Goal: Transaction & Acquisition: Purchase product/service

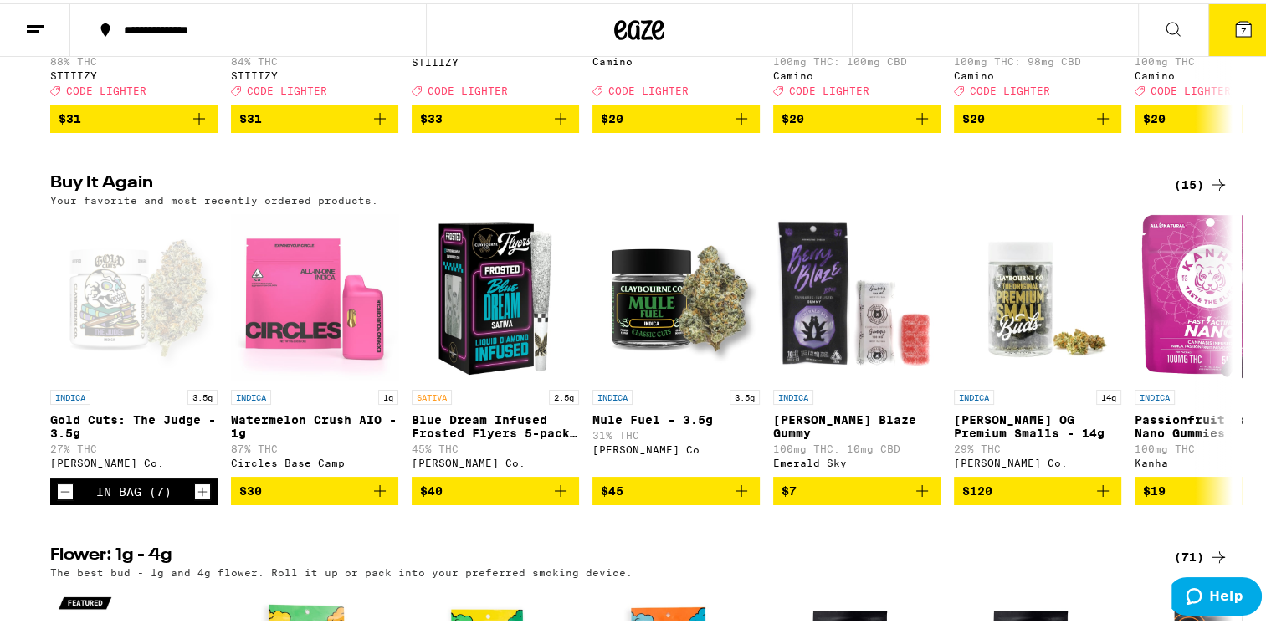
scroll to position [453, 0]
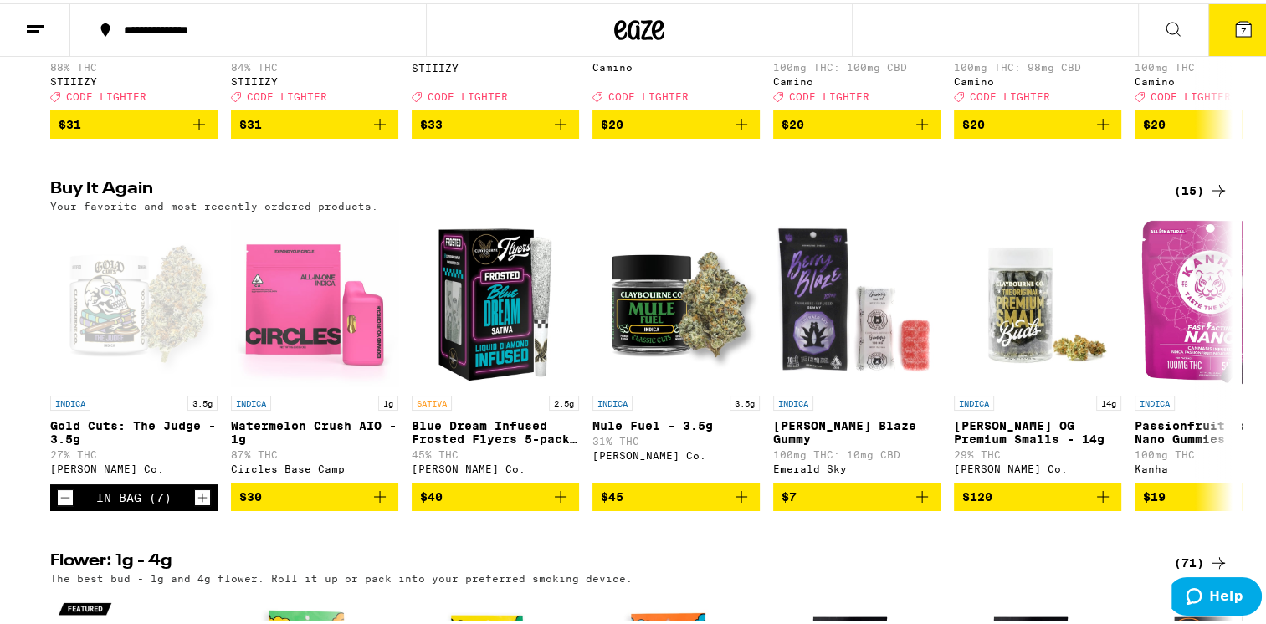
click at [201, 505] on icon "Increment" at bounding box center [202, 495] width 15 height 20
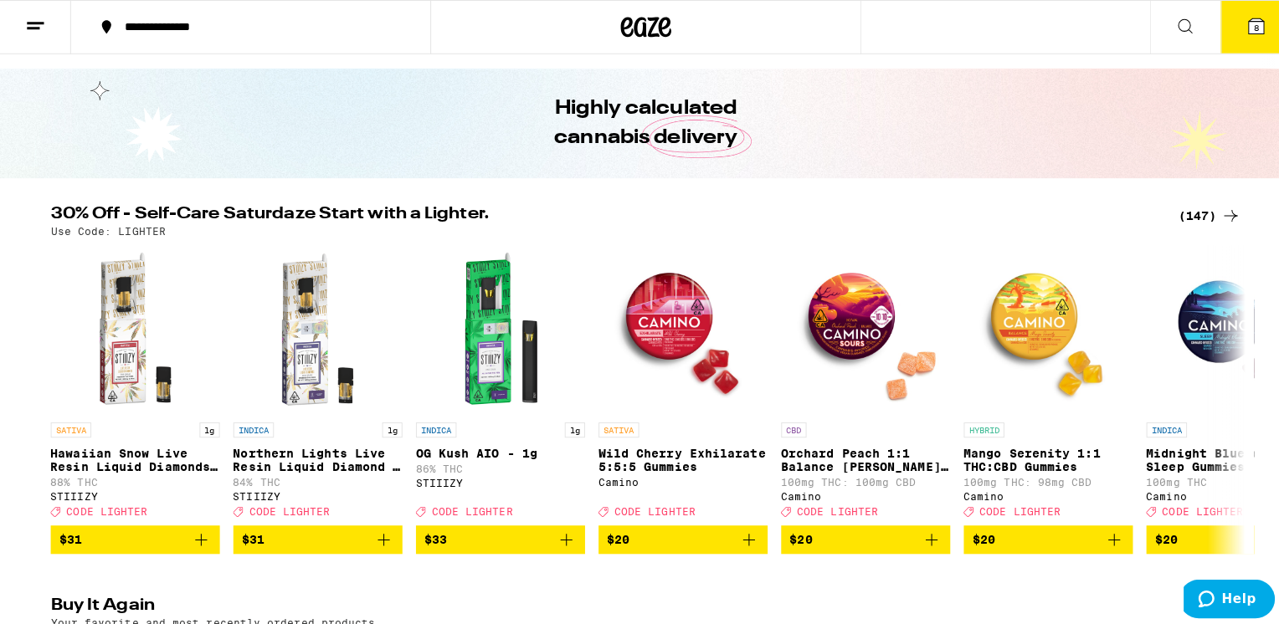
scroll to position [0, 0]
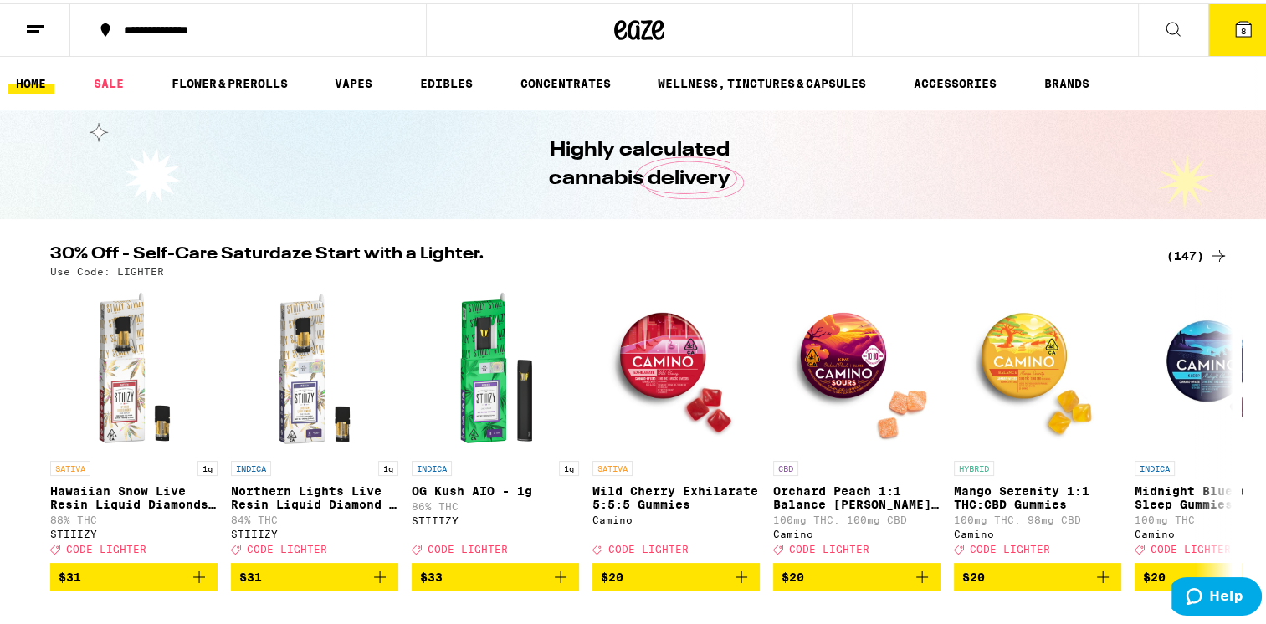
click at [1241, 27] on span "8" at bounding box center [1243, 28] width 5 height 10
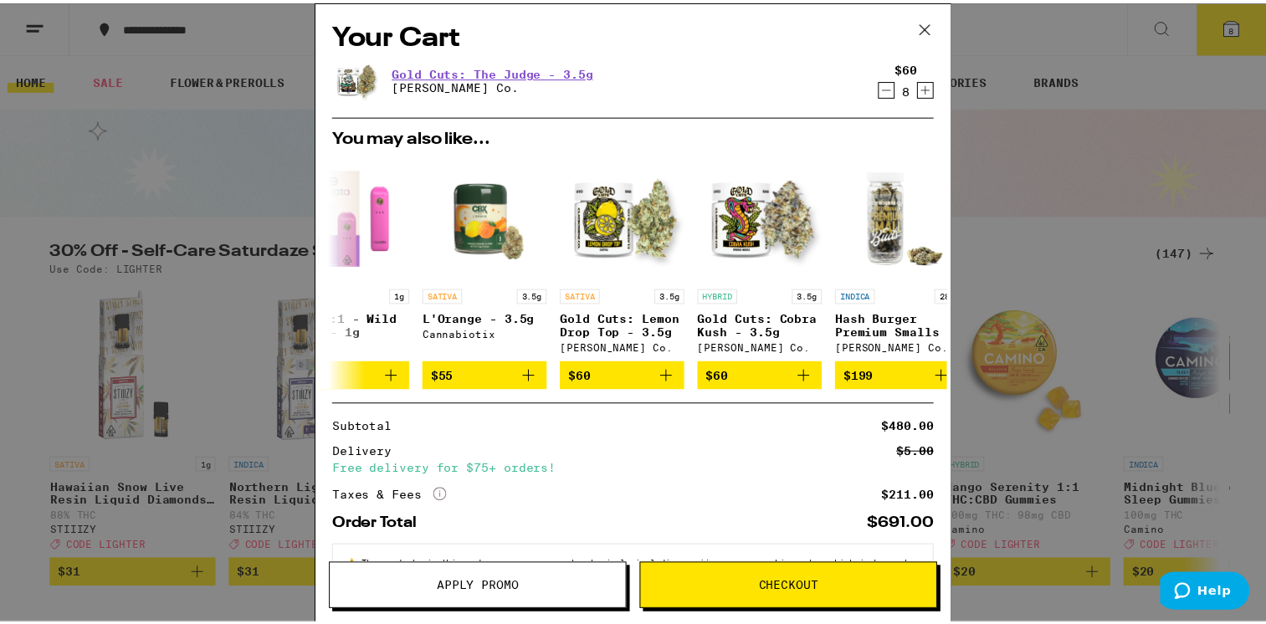
scroll to position [0, 793]
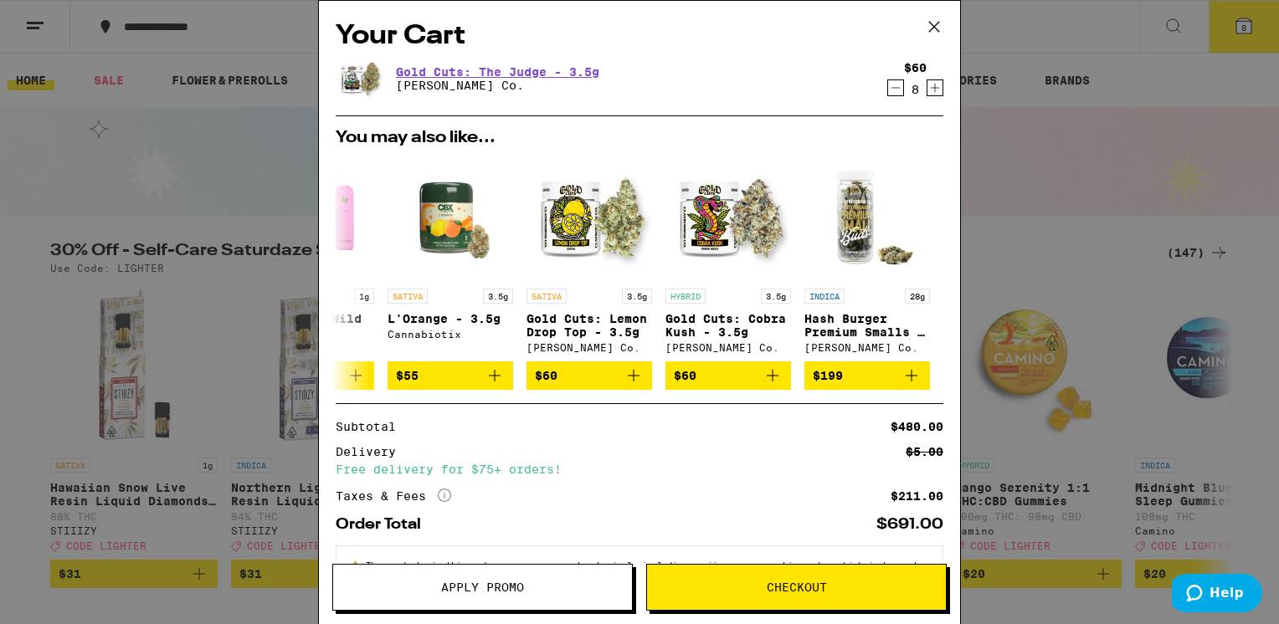
click at [758, 582] on span "Checkout" at bounding box center [796, 588] width 299 height 12
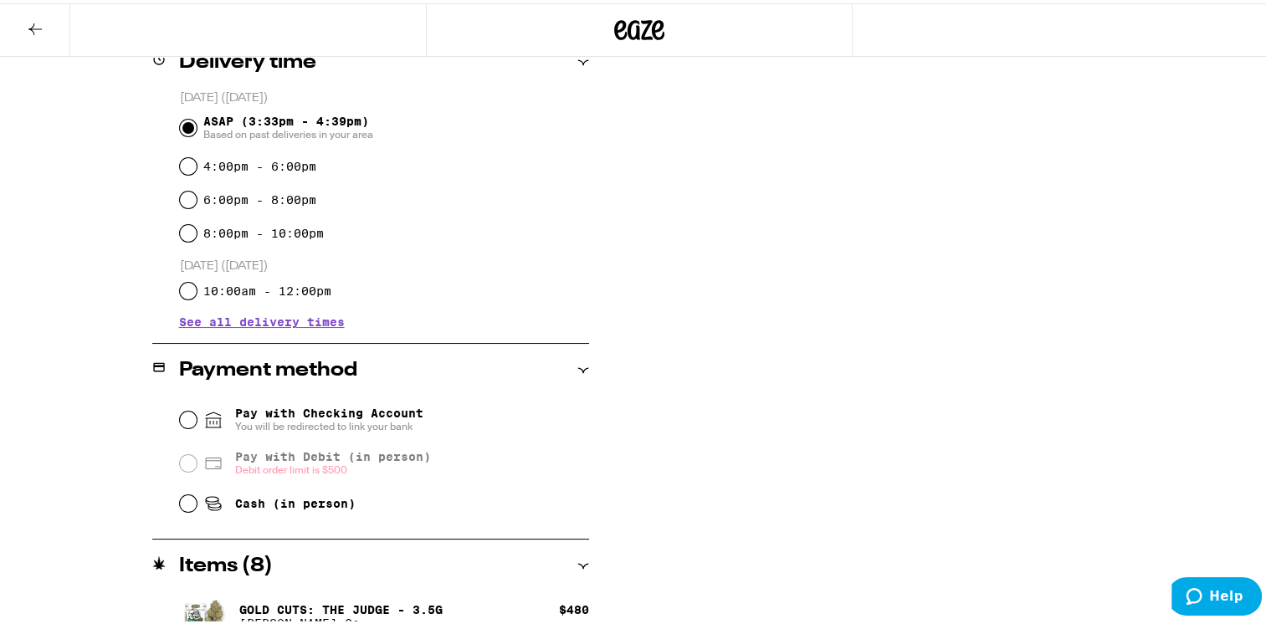
scroll to position [459, 0]
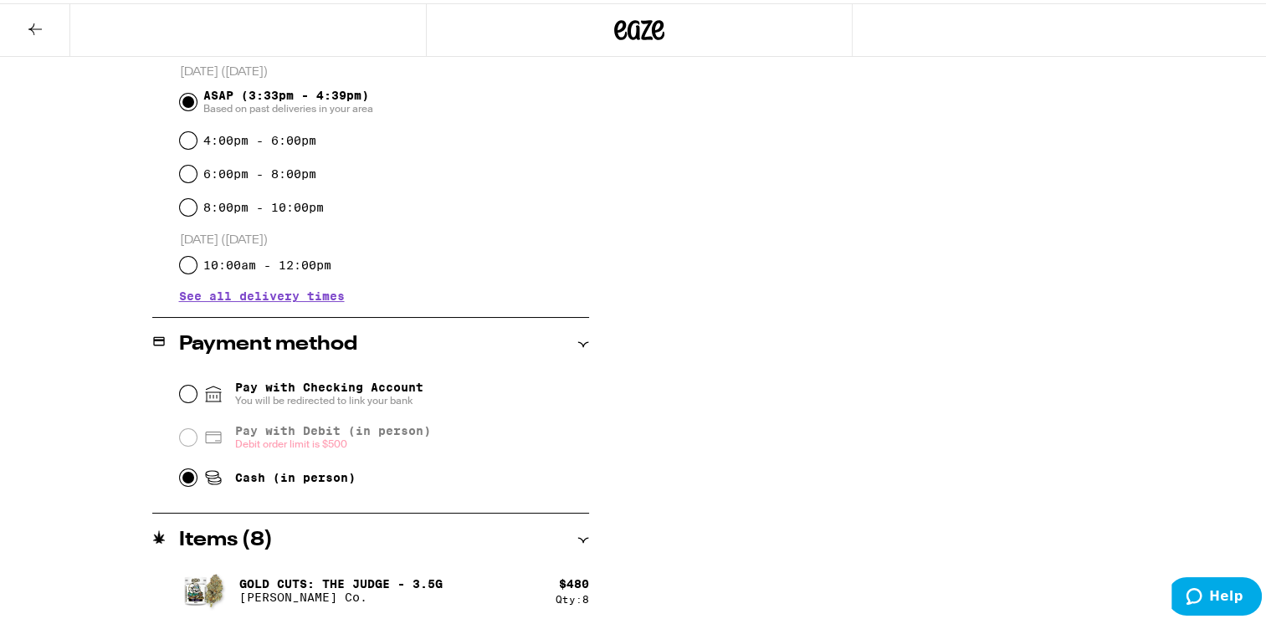
click at [184, 483] on input "Cash (in person)" at bounding box center [188, 474] width 17 height 17
radio input "true"
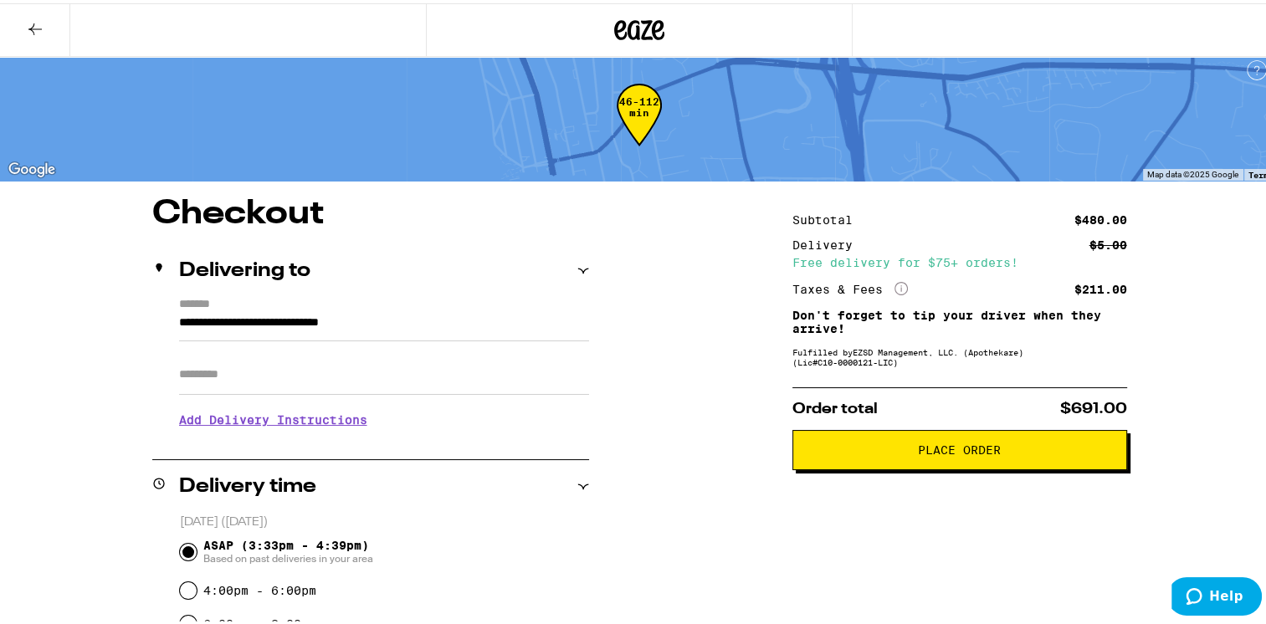
scroll to position [0, 0]
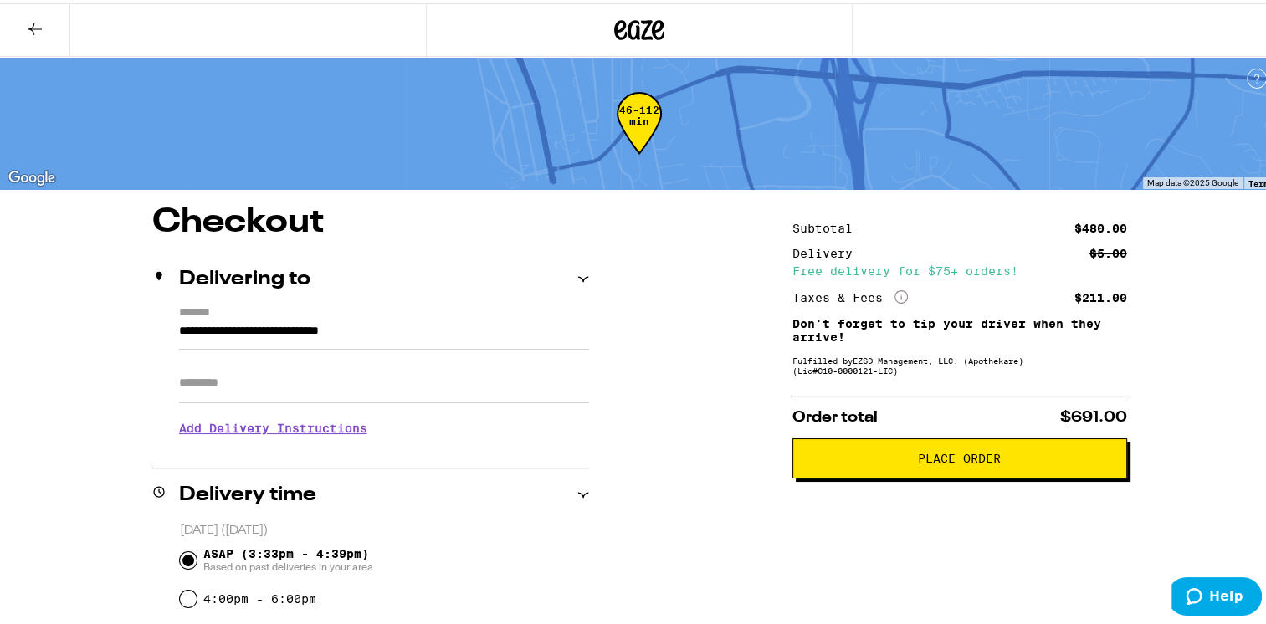
click at [903, 460] on span "Place Order" at bounding box center [960, 455] width 306 height 12
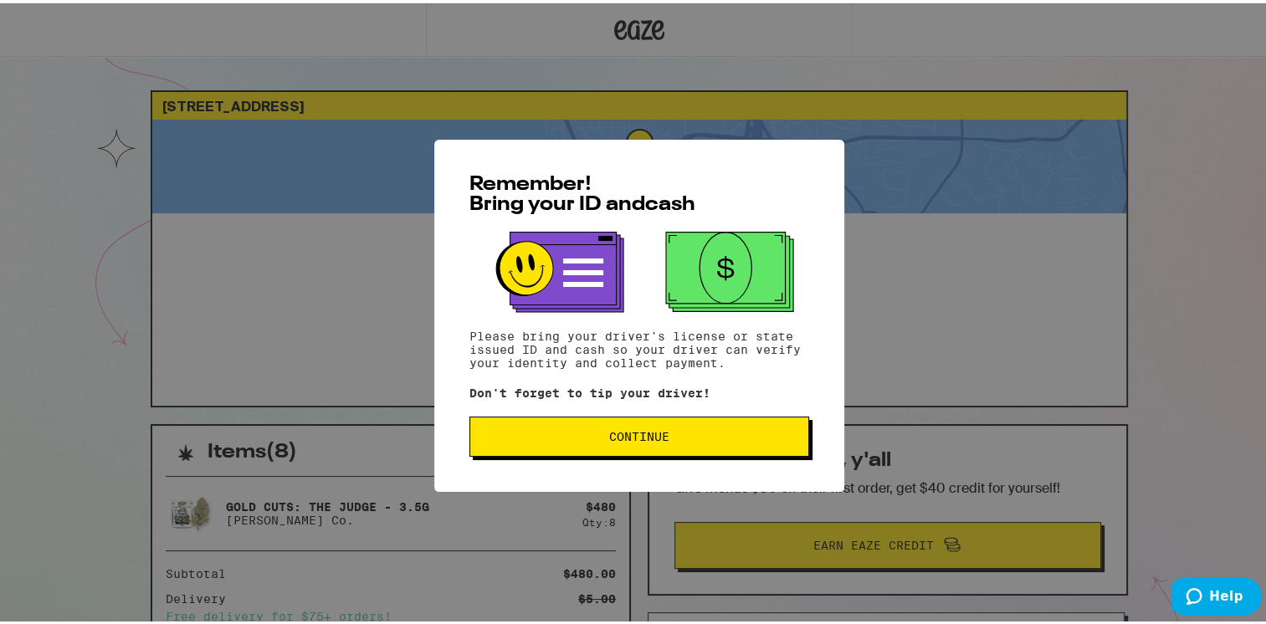
click at [634, 449] on button "Continue" at bounding box center [639, 433] width 340 height 40
